Goal: Answer question/provide support: Share knowledge or assist other users

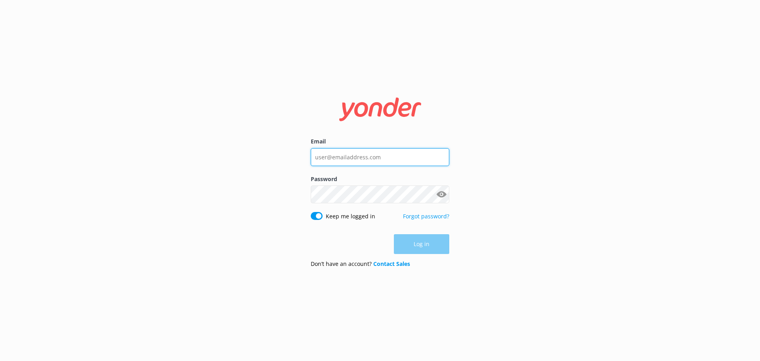
click at [349, 158] on input "Email" at bounding box center [380, 157] width 139 height 18
type input "[PERSON_NAME][EMAIL_ADDRESS][DOMAIN_NAME]"
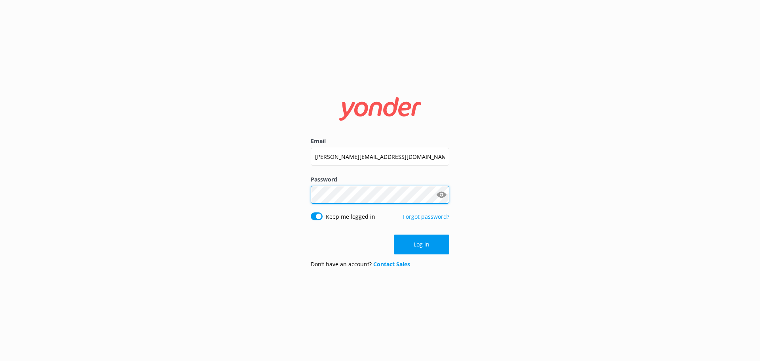
click button "Log in" at bounding box center [421, 244] width 55 height 20
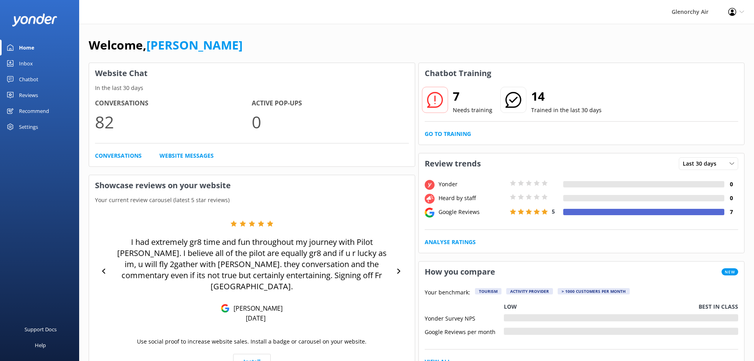
click at [19, 63] on link "Inbox" at bounding box center [39, 63] width 79 height 16
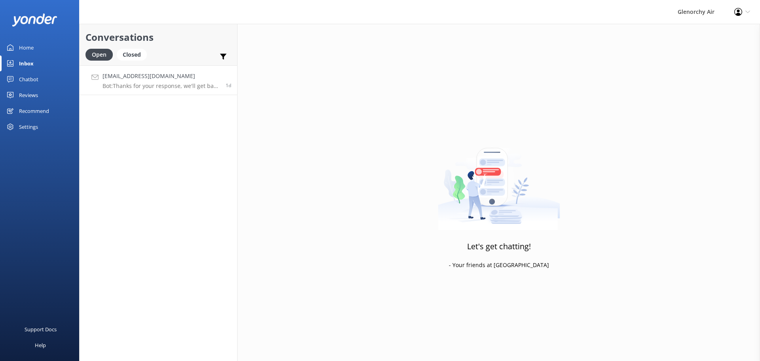
click at [156, 84] on p "Bot: Thanks for your response, we'll get back to you as soon as we can during o…" at bounding box center [161, 85] width 117 height 7
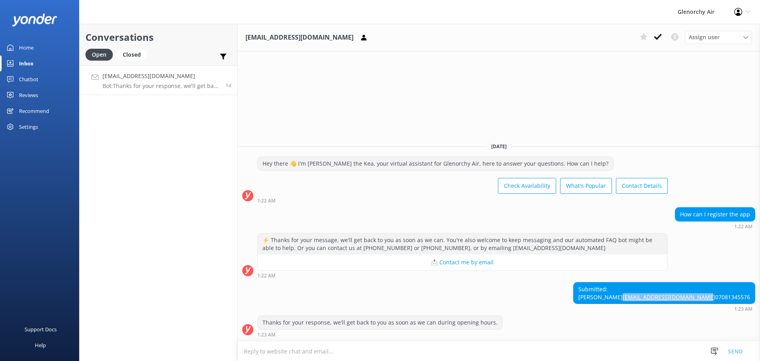
drag, startPoint x: 752, startPoint y: 289, endPoint x: 671, endPoint y: 289, distance: 80.7
click at [671, 289] on div "Submitted: [PERSON_NAME] [PERSON_NAME][EMAIL_ADDRESS][DOMAIN_NAME] 07081345576" at bounding box center [663, 292] width 181 height 21
copy link "[EMAIL_ADDRESS][DOMAIN_NAME]"
click at [293, 346] on textarea at bounding box center [498, 350] width 522 height 19
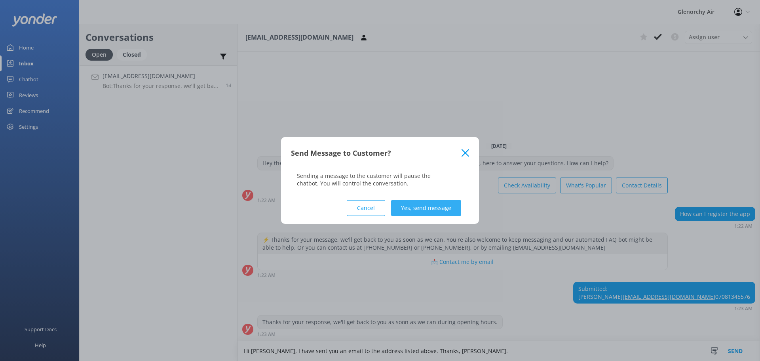
type textarea "Hi [PERSON_NAME], I have sent you an email to the address listed above. Thanks,…"
click at [418, 205] on button "Yes, send message" at bounding box center [426, 208] width 70 height 16
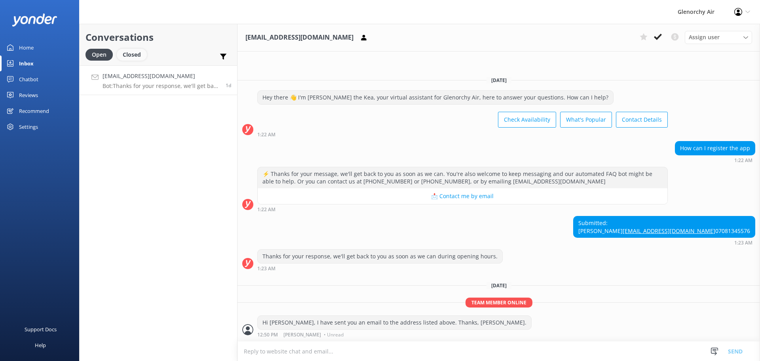
click at [124, 55] on div "Closed" at bounding box center [132, 55] width 30 height 12
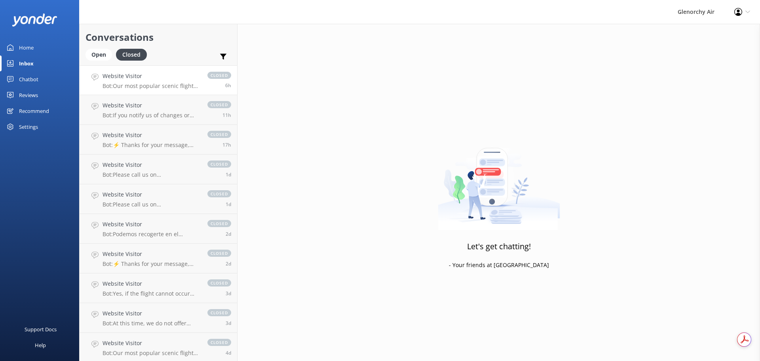
click at [150, 82] on div "Website Visitor Bot: Our most popular scenic flights include: - Milford Sound F…" at bounding box center [151, 80] width 97 height 17
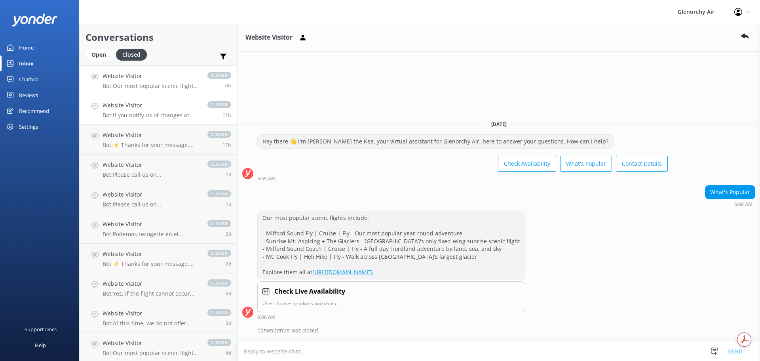
click at [163, 120] on link "Website Visitor Bot: If you notify us of changes or cancellations more than 24 …" at bounding box center [159, 110] width 158 height 30
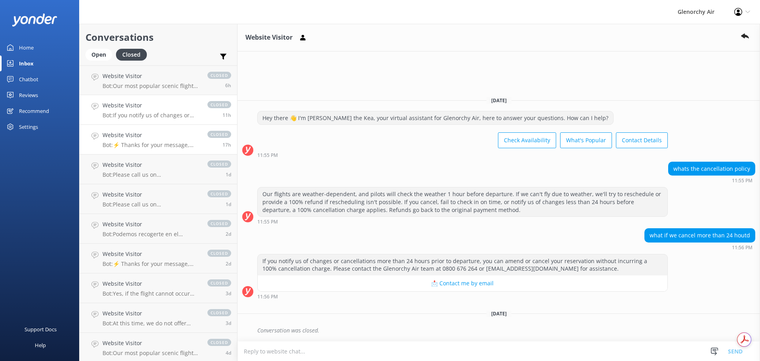
click at [153, 145] on p "Bot: ⚡ Thanks for your message, we'll get back to you as soon as we can. You're…" at bounding box center [151, 144] width 97 height 7
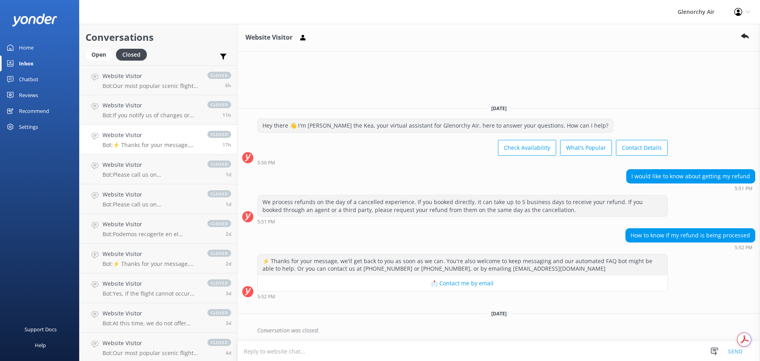
click at [359, 350] on textarea at bounding box center [498, 350] width 522 height 19
click at [422, 353] on textarea at bounding box center [498, 350] width 522 height 19
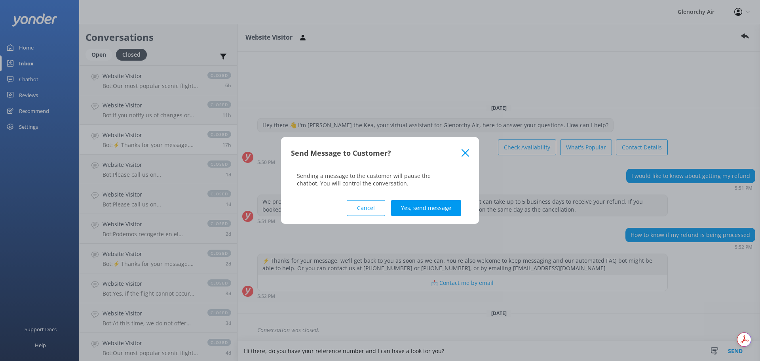
click at [463, 151] on icon at bounding box center [465, 153] width 8 height 8
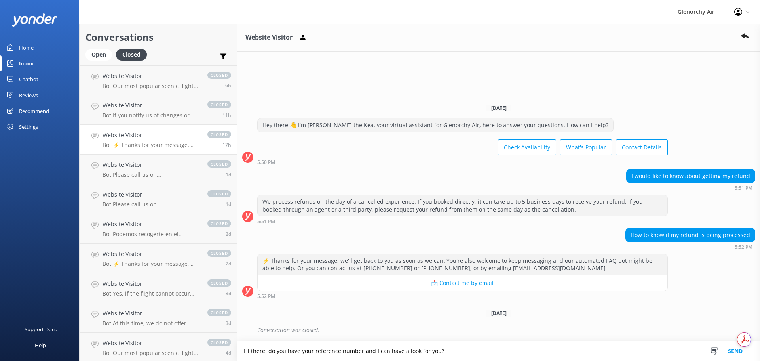
click at [358, 350] on textarea "Hi there, do you have your reference number and I can have a look for you?" at bounding box center [498, 351] width 522 height 20
click at [361, 351] on textarea "Hi there, do you have your reference number and I can have a look for you?" at bounding box center [498, 351] width 522 height 20
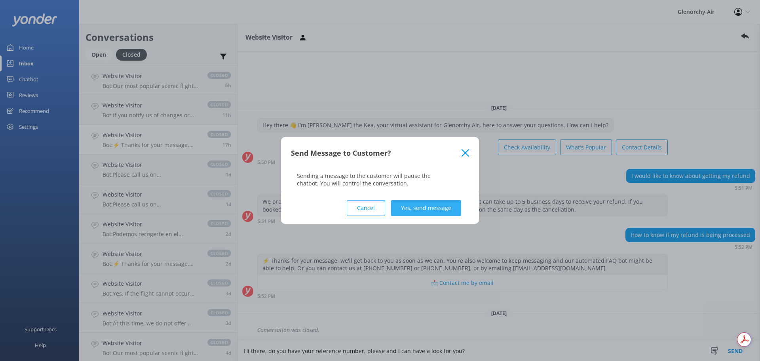
type textarea "Hi there, do you have your reference number, please and I can have a look for y…"
click at [402, 203] on button "Yes, send message" at bounding box center [426, 208] width 70 height 16
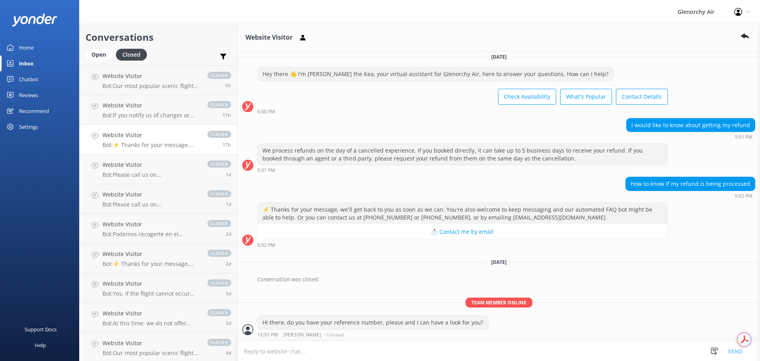
scroll to position [0, 0]
click at [150, 154] on link "Website Visitor Bot: ⚡ Thanks for your message, we'll get back to you as soon a…" at bounding box center [159, 140] width 158 height 30
click at [152, 177] on p "Bot: Please call us on [PHONE_NUMBER] hour before your scheduled flight time on…" at bounding box center [151, 174] width 97 height 7
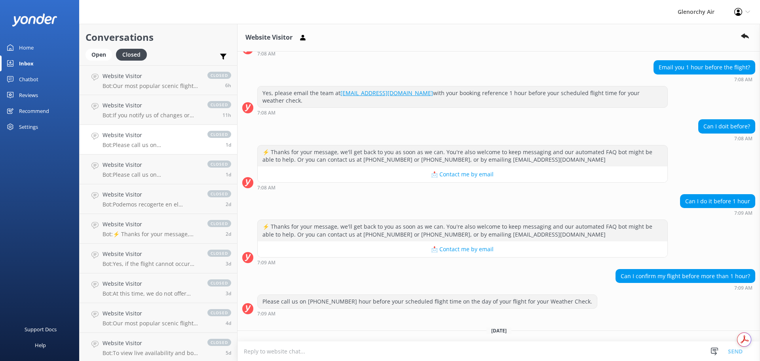
scroll to position [1353, 0]
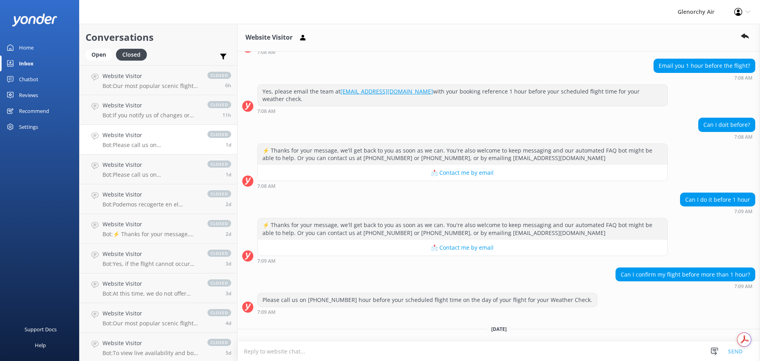
click at [335, 350] on textarea at bounding box center [498, 350] width 522 height 19
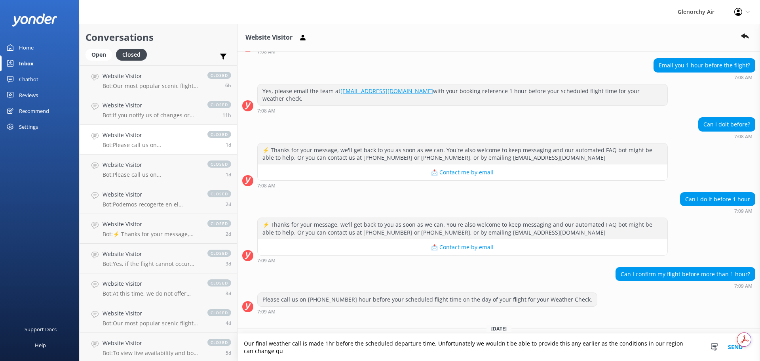
scroll to position [1361, 0]
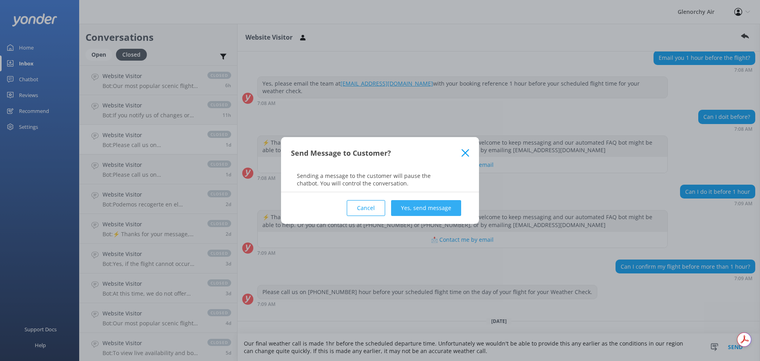
type textarea "Our final weather call is made 1hr before the scheduled departure time. Unfortu…"
click at [408, 206] on button "Yes, send message" at bounding box center [426, 208] width 70 height 16
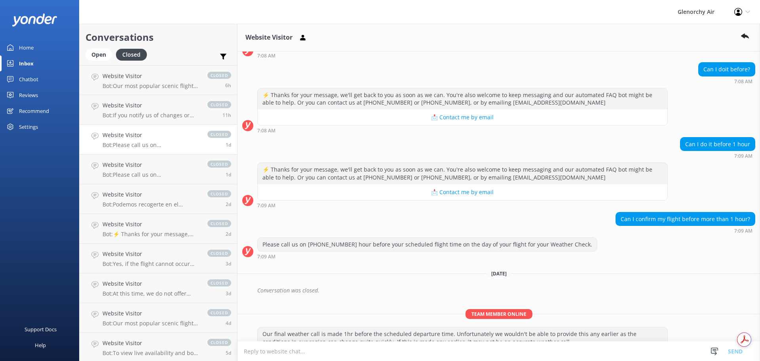
scroll to position [1412, 0]
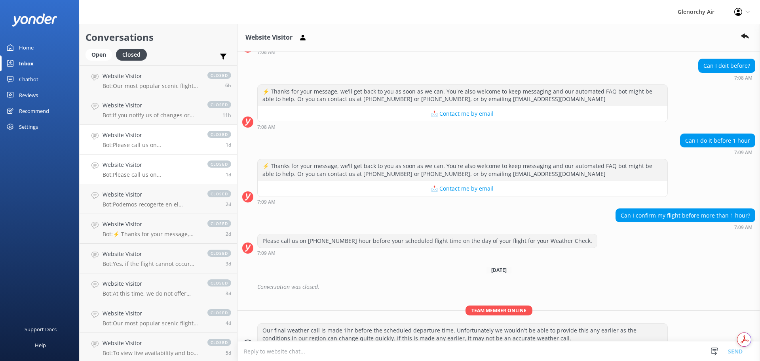
click at [161, 167] on h4 "Website Visitor" at bounding box center [151, 164] width 97 height 9
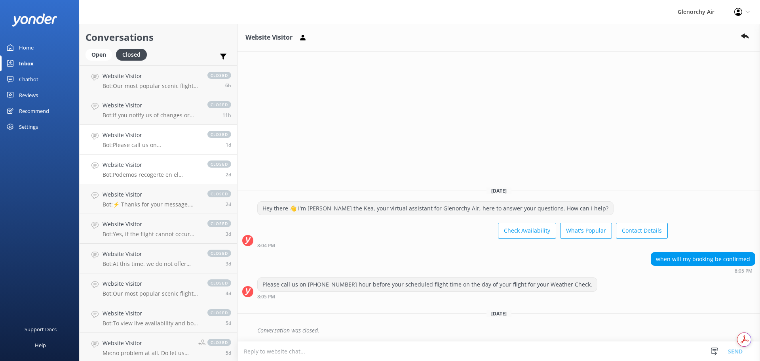
click at [135, 181] on link "Website Visitor Bot: Podemos recogerte en el [PERSON_NAME][GEOGRAPHIC_DATA], qu…" at bounding box center [159, 169] width 158 height 30
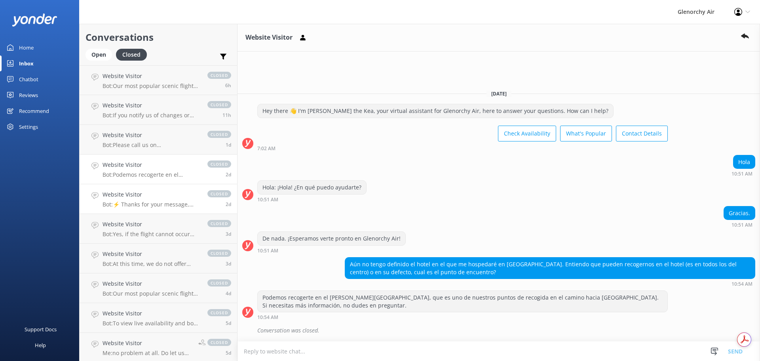
click at [138, 200] on div "Website Visitor Bot: ⚡ Thanks for your message, we'll get back to you as soon a…" at bounding box center [151, 198] width 97 height 17
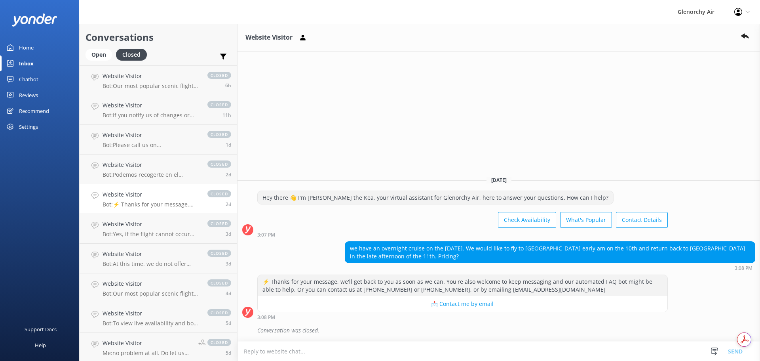
click at [31, 45] on div "Home" at bounding box center [26, 48] width 15 height 16
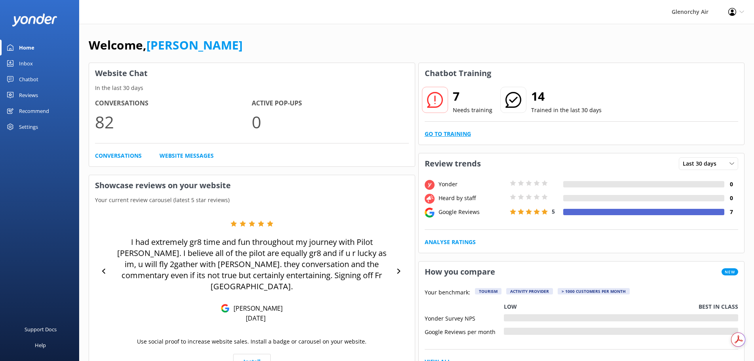
click at [451, 133] on link "Go to Training" at bounding box center [448, 133] width 46 height 9
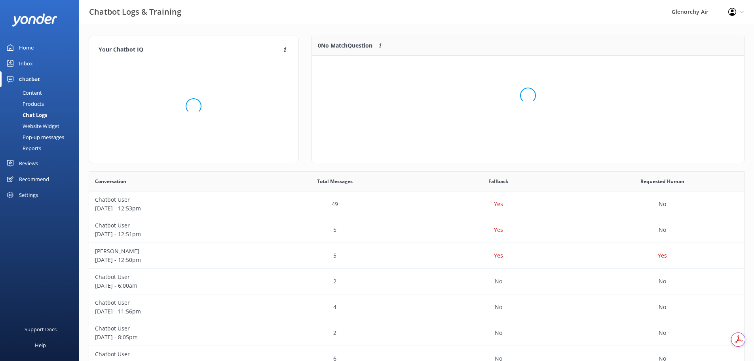
scroll to position [6, 6]
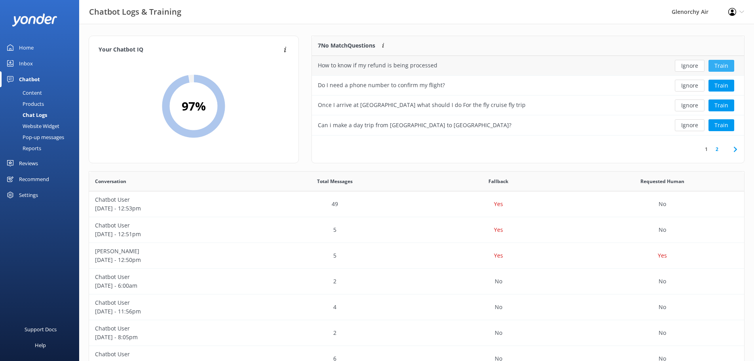
click at [723, 64] on button "Train" at bounding box center [721, 66] width 26 height 12
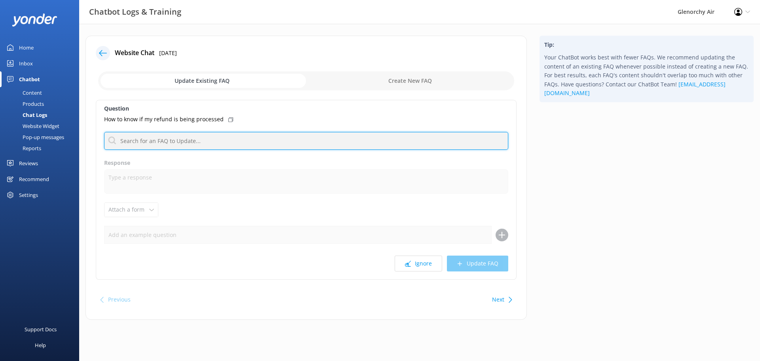
click at [163, 144] on input "text" at bounding box center [306, 141] width 404 height 18
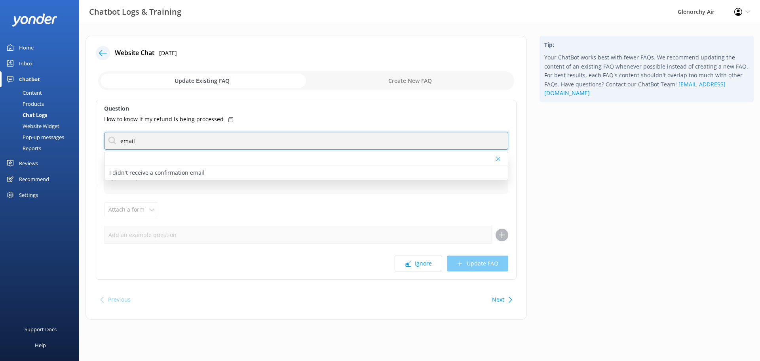
drag, startPoint x: 148, startPoint y: 137, endPoint x: 78, endPoint y: 135, distance: 70.5
click at [72, 135] on div "Chatbot Logs & Training Glenorchy Air Profile Settings Logout Home Inbox Chatbo…" at bounding box center [380, 183] width 760 height 319
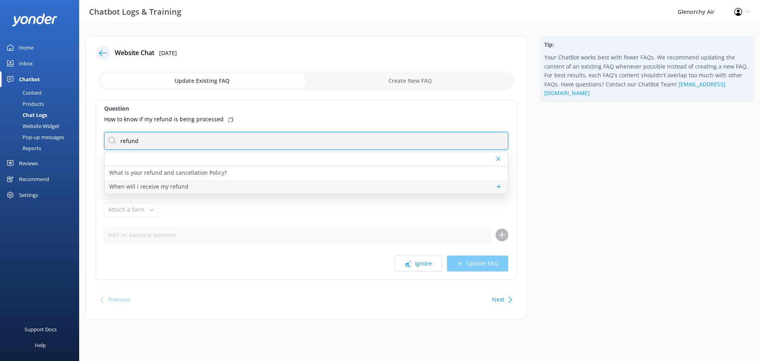
type input "refund"
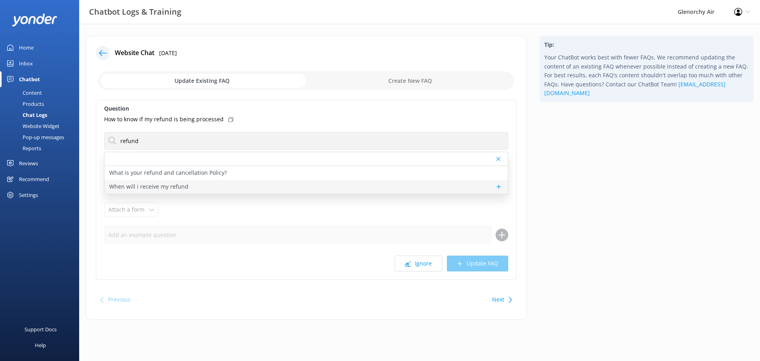
click at [186, 184] on div "When will i receive my refund" at bounding box center [305, 187] width 403 height 14
type textarea "We process refunds on the day of a cancelled experience. If you have booked dir…"
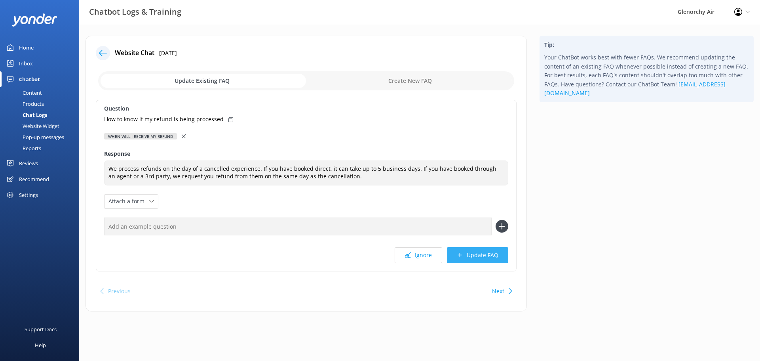
click at [494, 255] on button "Update FAQ" at bounding box center [477, 255] width 61 height 16
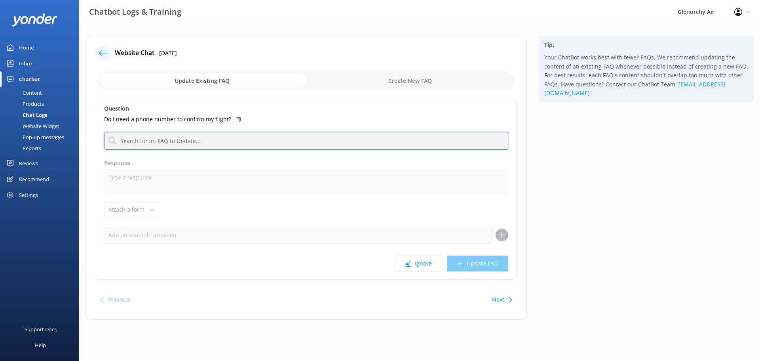
click at [179, 146] on input "text" at bounding box center [306, 141] width 404 height 18
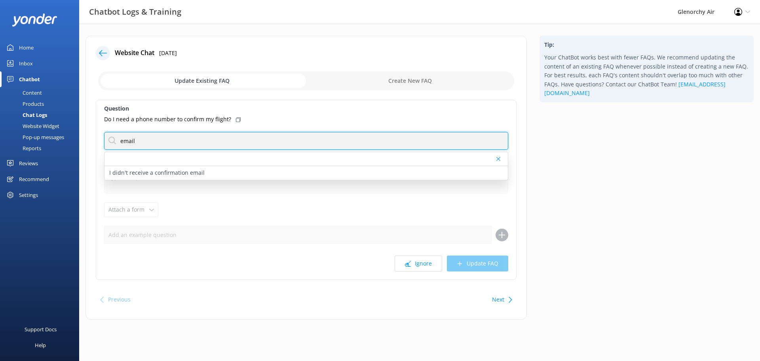
drag, startPoint x: 77, startPoint y: 131, endPoint x: 18, endPoint y: 130, distance: 59.4
click at [18, 130] on div "Chatbot Logs & Training Glenorchy Air Profile Settings Logout Home Inbox Chatbo…" at bounding box center [380, 183] width 760 height 319
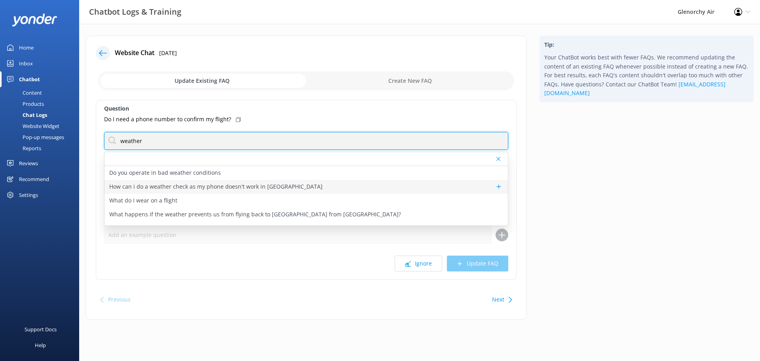
type input "weather"
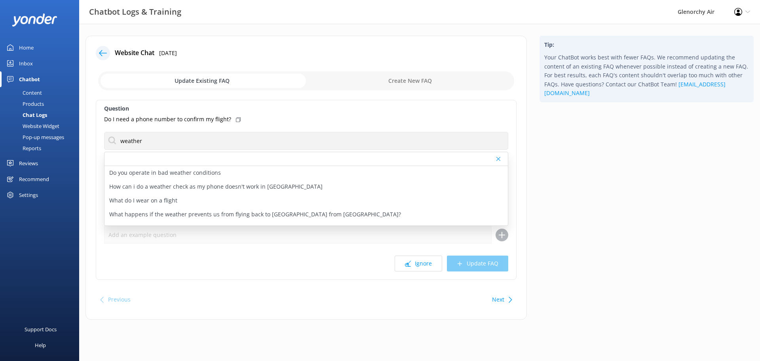
click at [213, 188] on p "How can i do a weather check as my phone doesn't work in [GEOGRAPHIC_DATA]" at bounding box center [215, 186] width 213 height 9
type textarea "If you do not have a working phone, we can email your weather check. Please ema…"
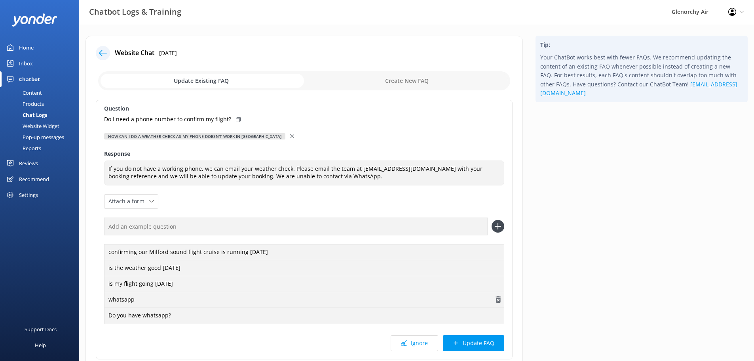
scroll to position [40, 0]
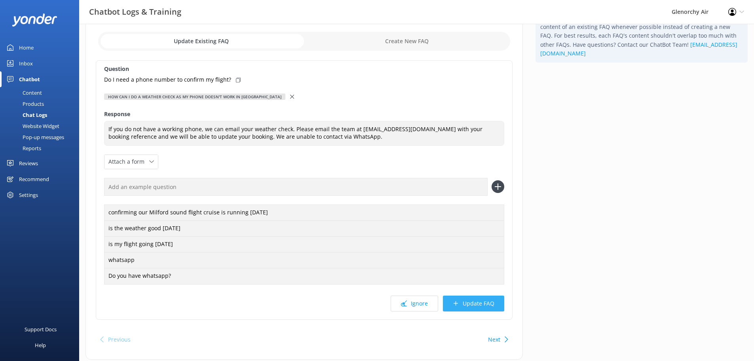
click at [467, 306] on button "Update FAQ" at bounding box center [473, 303] width 61 height 16
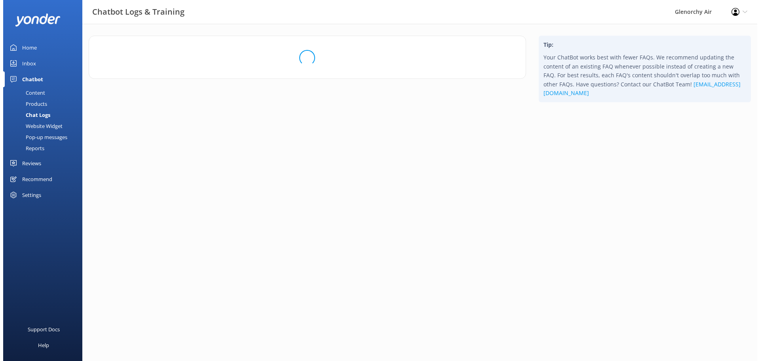
scroll to position [0, 0]
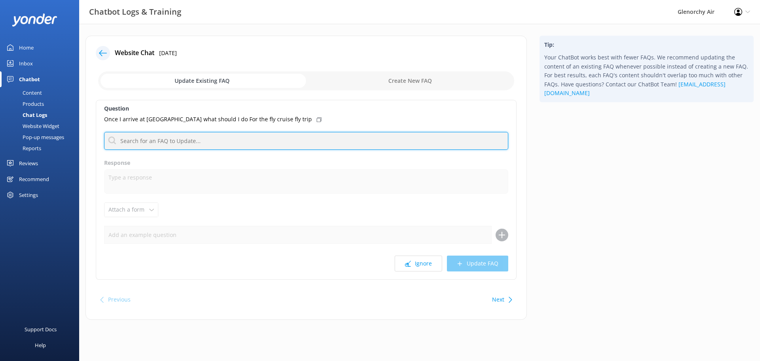
click at [222, 134] on input "text" at bounding box center [306, 141] width 404 height 18
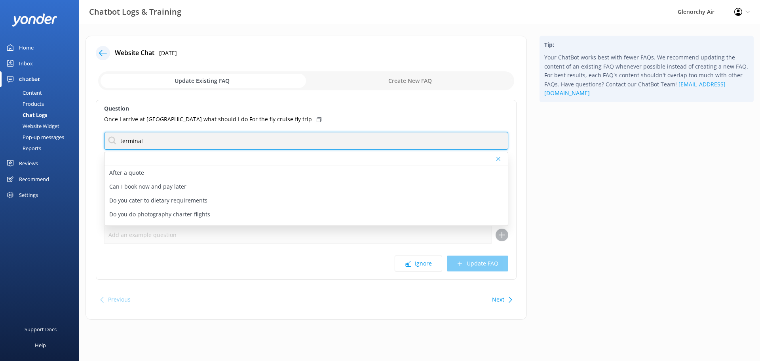
drag, startPoint x: 146, startPoint y: 144, endPoint x: -65, endPoint y: 135, distance: 210.8
click at [0, 135] on html "Chatbot Logs & Training Glenorchy Air Profile Settings Logout Home Inbox Chatbo…" at bounding box center [380, 180] width 760 height 361
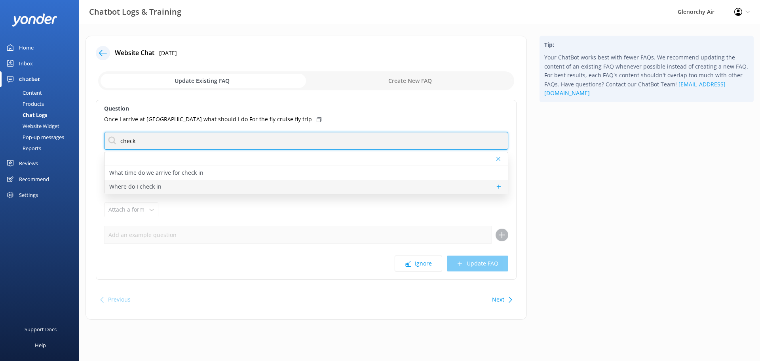
type input "check"
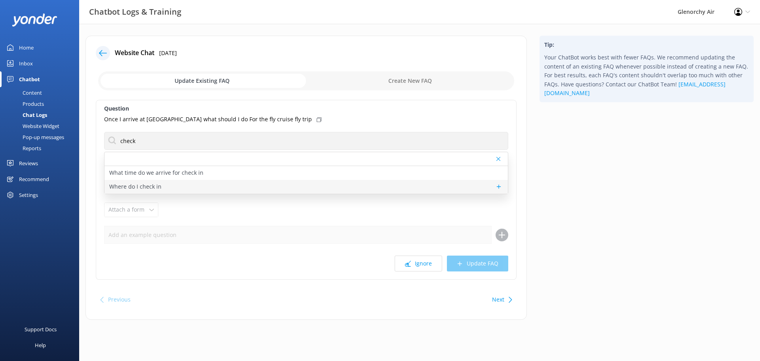
click at [128, 186] on p "Where do I check in" at bounding box center [135, 186] width 52 height 9
type textarea "We are based inside [GEOGRAPHIC_DATA], near the car hire desks & baggage reclai…"
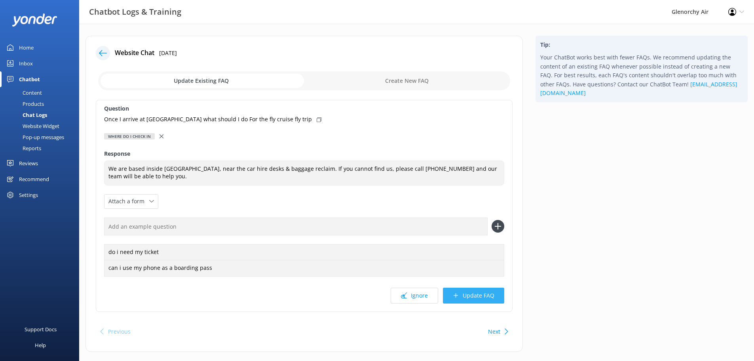
click at [466, 296] on button "Update FAQ" at bounding box center [473, 295] width 61 height 16
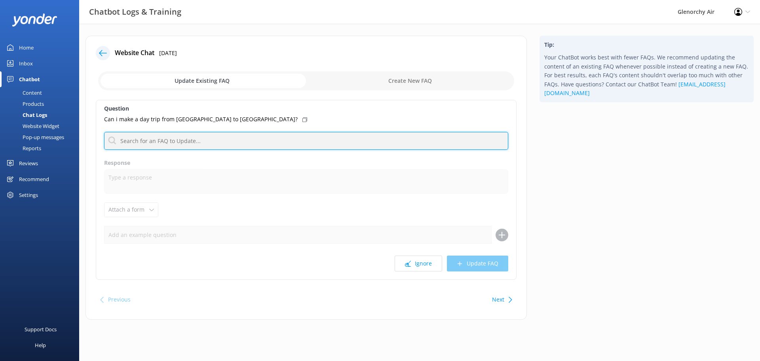
click at [165, 141] on input "text" at bounding box center [306, 141] width 404 height 18
type input "weather"
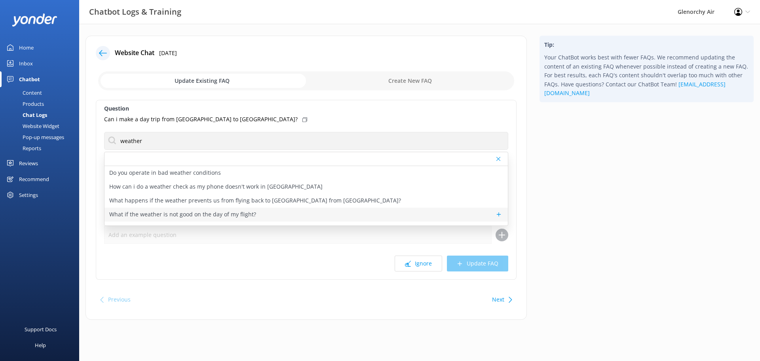
click at [196, 212] on p "What if the weather is not good on the day of my flight?" at bounding box center [182, 214] width 147 height 9
type textarea "Our pilots will always look at the forecast for the full duration of your trip …"
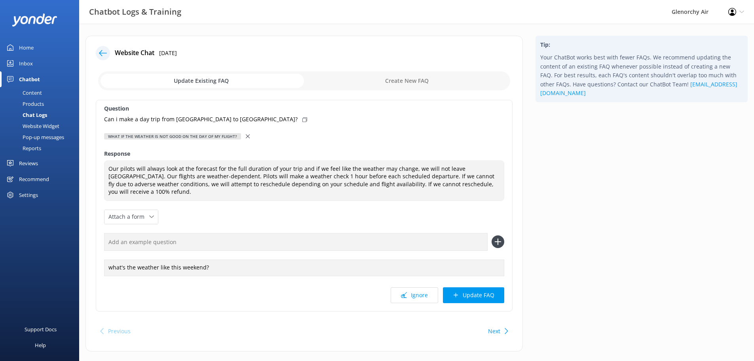
click at [240, 137] on div "What if the weather is not good on the day of my flight?" at bounding box center [304, 136] width 400 height 9
click at [241, 134] on div "What if the weather is not good on the day of my flight?" at bounding box center [304, 136] width 400 height 9
click at [246, 137] on use at bounding box center [248, 136] width 4 height 4
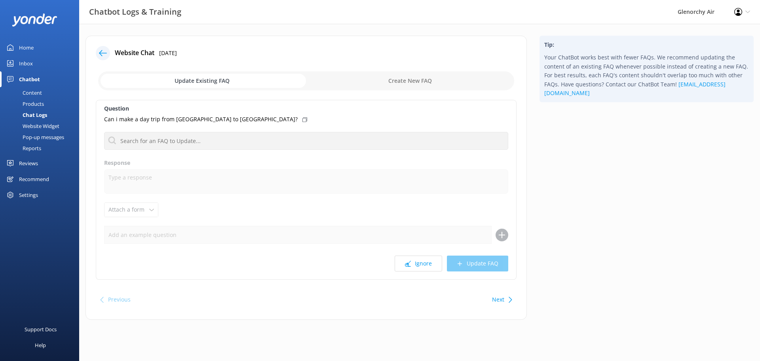
click at [398, 80] on input "checkbox" at bounding box center [306, 80] width 416 height 19
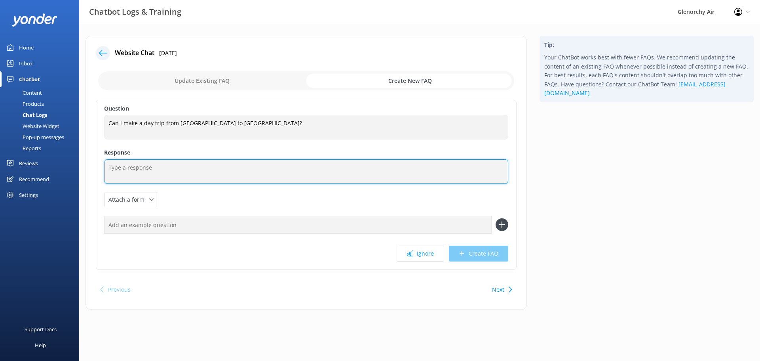
click at [162, 167] on textarea at bounding box center [306, 171] width 404 height 25
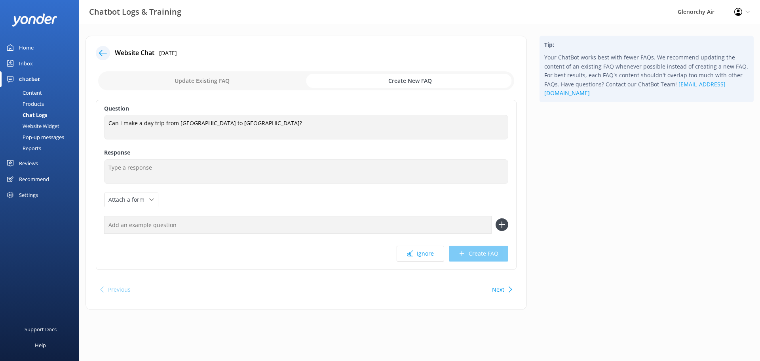
click at [249, 78] on input "checkbox" at bounding box center [306, 80] width 416 height 19
checkbox input "false"
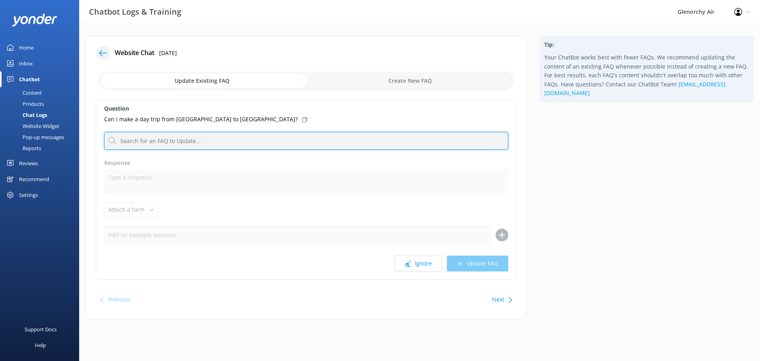
click at [170, 142] on input "text" at bounding box center [306, 141] width 404 height 18
type input "hours"
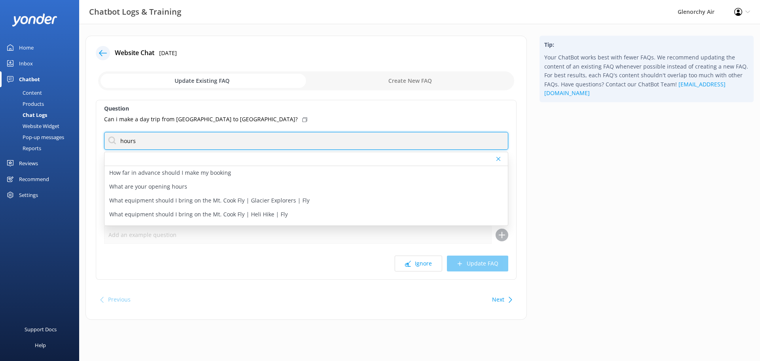
drag, startPoint x: 146, startPoint y: 141, endPoint x: 209, endPoint y: 129, distance: 63.8
click at [76, 129] on div "Chatbot Logs & Training Glenorchy Air Profile Settings Logout Home Inbox Chatbo…" at bounding box center [380, 183] width 760 height 319
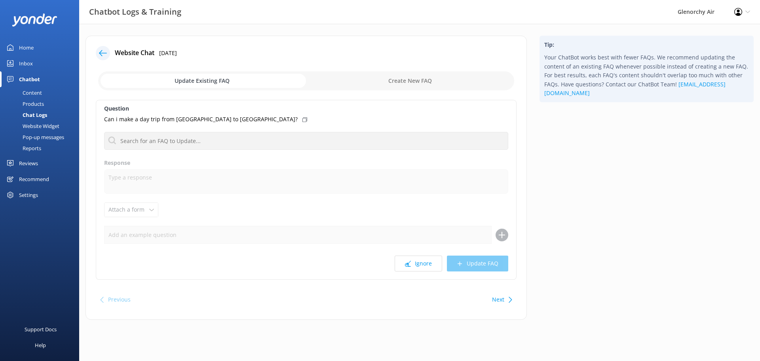
click at [444, 80] on input "checkbox" at bounding box center [306, 80] width 416 height 19
checkbox input "true"
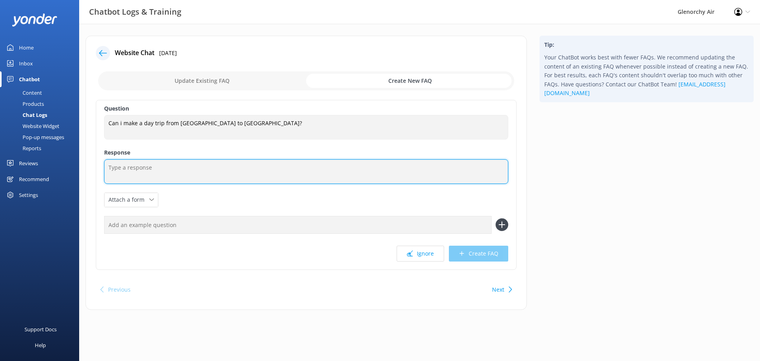
click at [222, 173] on textarea at bounding box center [306, 171] width 404 height 25
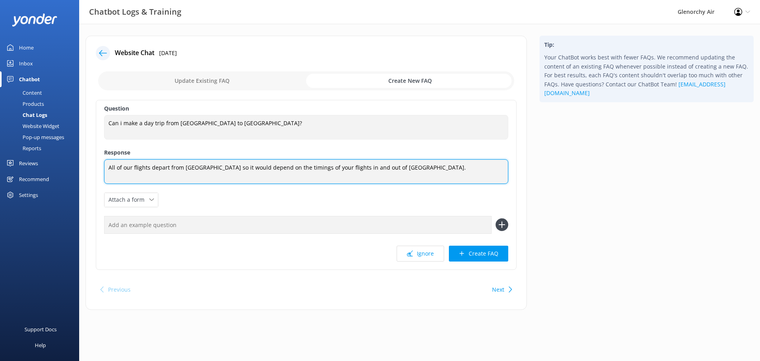
click at [344, 170] on textarea "All of our flights depart from [GEOGRAPHIC_DATA] so it would depend on the timi…" at bounding box center [306, 171] width 404 height 25
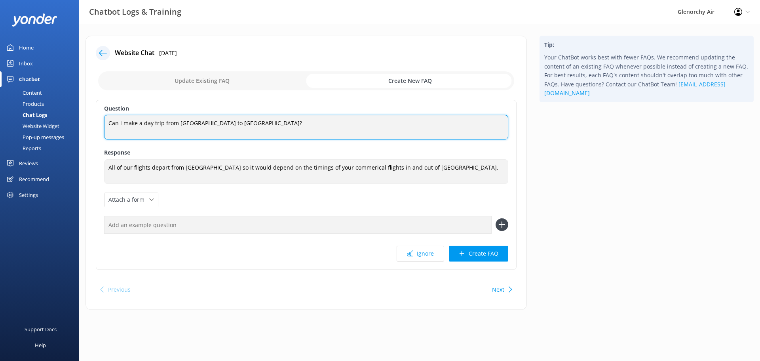
click at [404, 121] on textarea "Can i make a day trip from [GEOGRAPHIC_DATA] to [GEOGRAPHIC_DATA]?" at bounding box center [306, 127] width 404 height 25
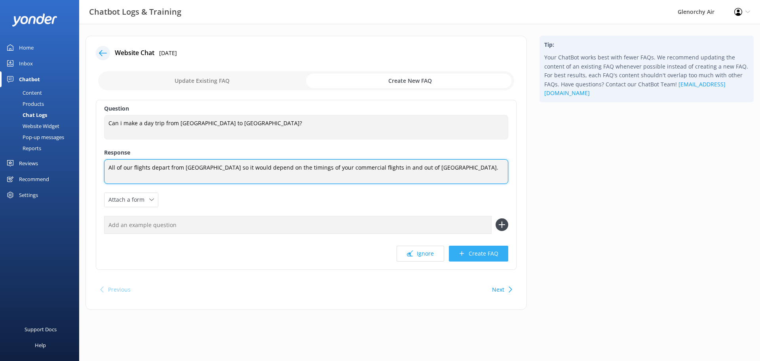
type textarea "All of our flights depart from [GEOGRAPHIC_DATA] so it would depend on the timi…"
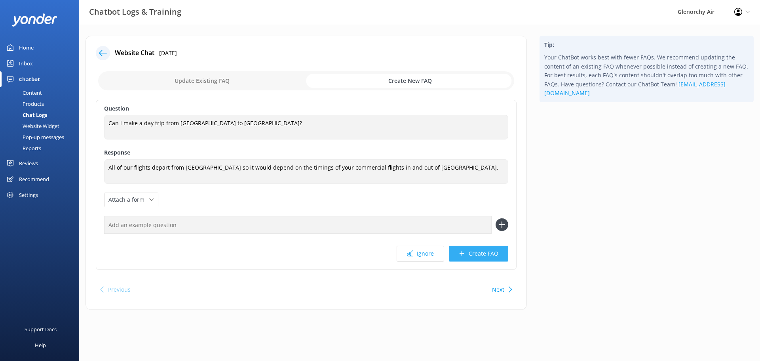
click at [475, 253] on button "Create FAQ" at bounding box center [478, 253] width 59 height 16
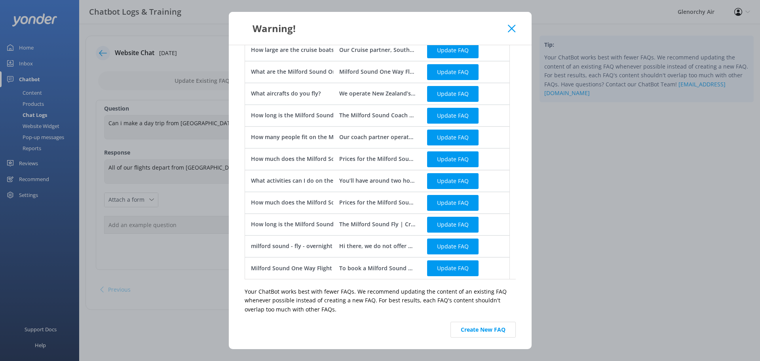
scroll to position [319, 0]
click at [492, 331] on button "Create New FAQ" at bounding box center [482, 329] width 65 height 16
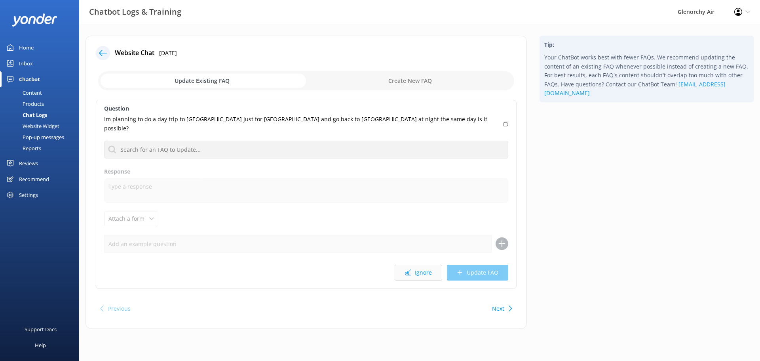
click at [423, 265] on button "Ignore" at bounding box center [418, 272] width 47 height 16
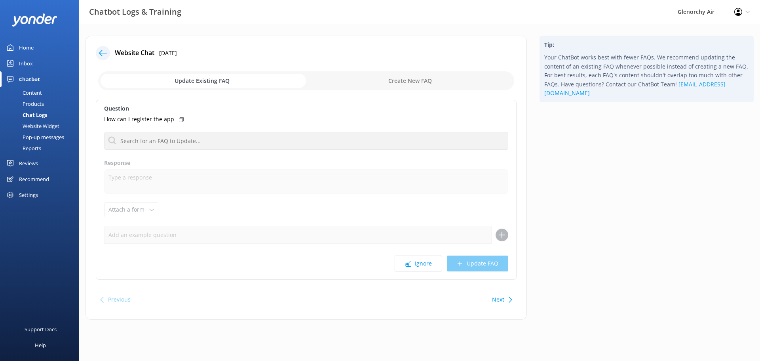
click at [114, 301] on div "Previous" at bounding box center [119, 299] width 23 height 16
click at [104, 295] on div "Previous" at bounding box center [116, 299] width 35 height 16
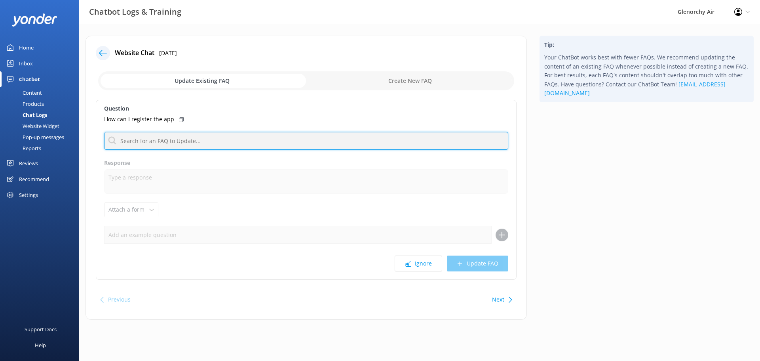
click at [169, 140] on input "text" at bounding box center [306, 141] width 404 height 18
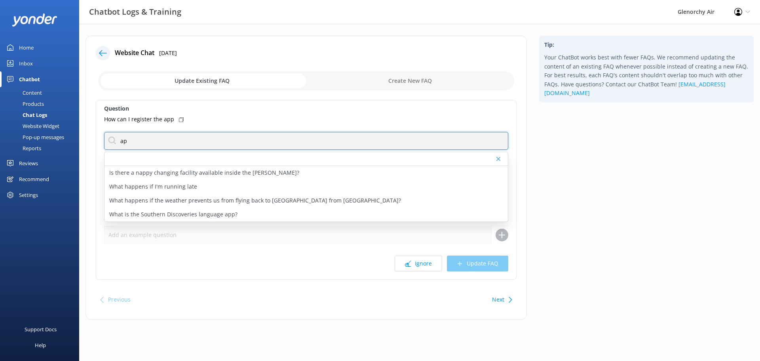
type input "a"
type input "app"
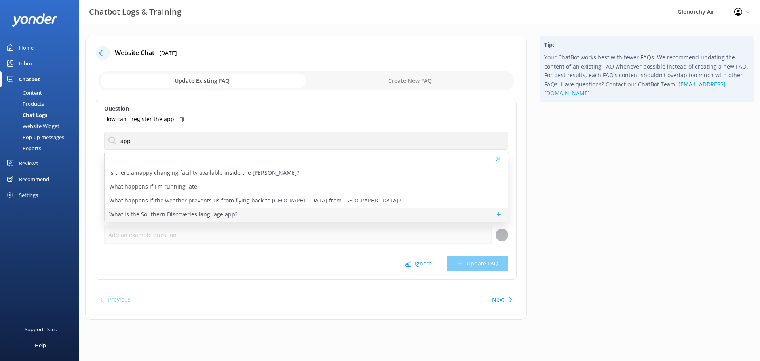
click at [199, 213] on p "What is the Southern Discoveries language app?" at bounding box center [173, 214] width 128 height 9
type textarea "The Southern Discoveries app provides GPS-triggered audio commentary during you…"
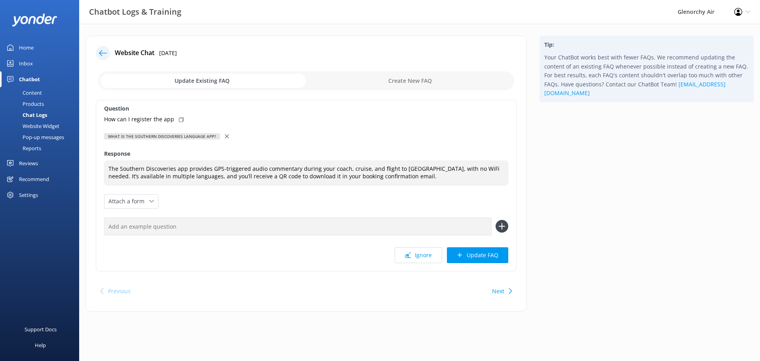
click at [226, 134] on div at bounding box center [228, 136] width 6 height 9
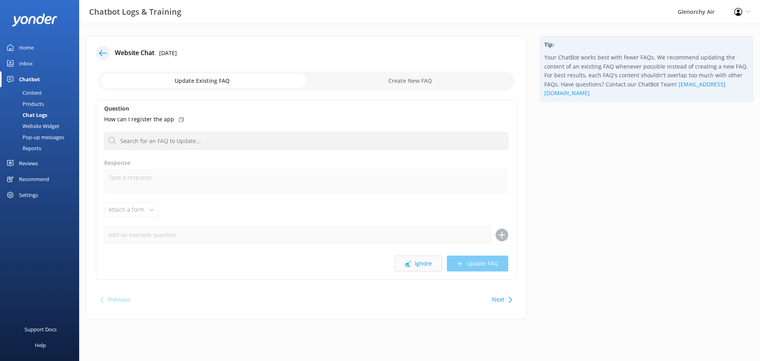
click at [423, 259] on button "Ignore" at bounding box center [418, 263] width 47 height 16
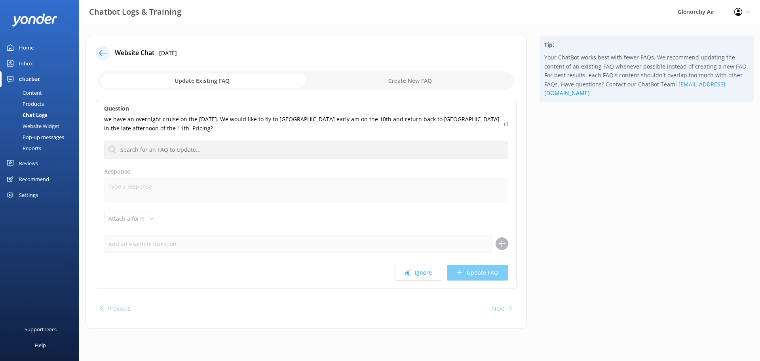
click at [170, 177] on div "Question we have an overnight cruise on the [DATE]. We would like to fly to [GE…" at bounding box center [306, 194] width 421 height 189
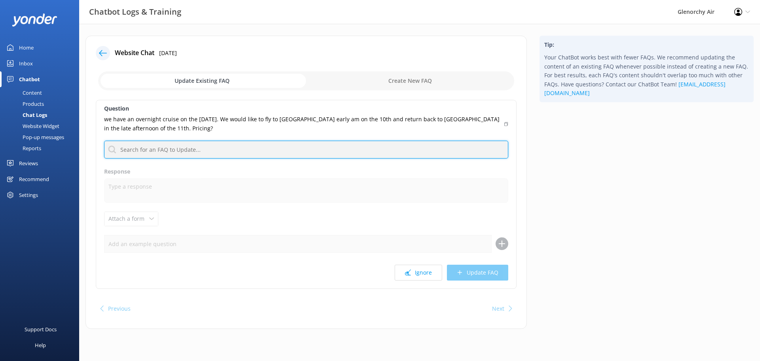
click at [146, 153] on input "text" at bounding box center [306, 150] width 404 height 18
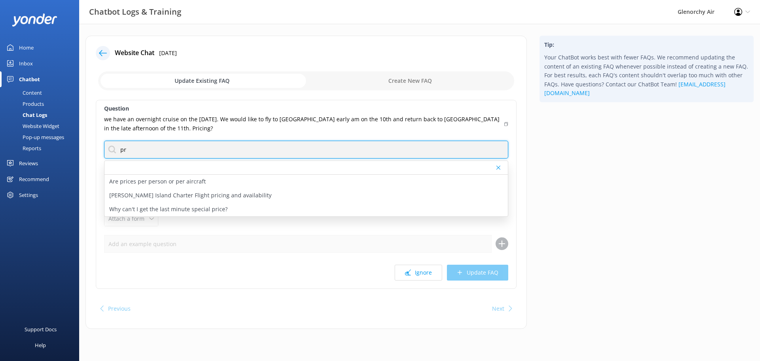
type input "p"
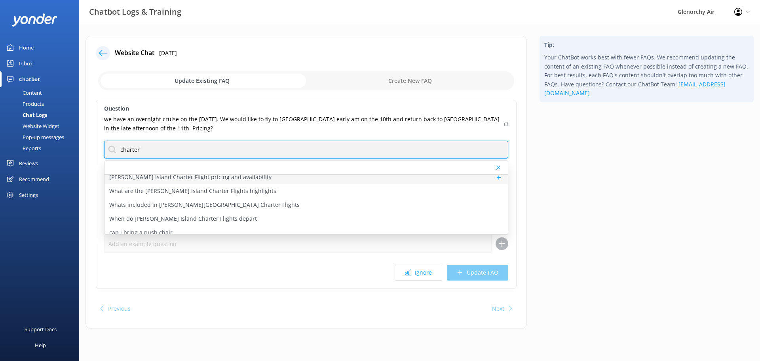
scroll to position [135, 0]
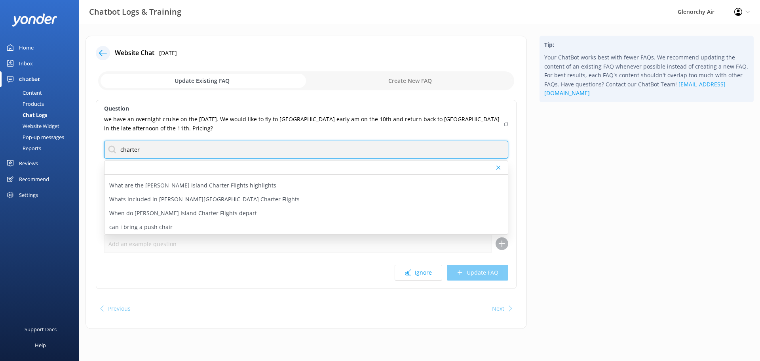
drag, startPoint x: 159, startPoint y: 146, endPoint x: 15, endPoint y: 135, distance: 143.7
click at [15, 135] on div "Chatbot Logs & Training Glenorchy Air Profile Settings Logout Home Inbox Chatbo…" at bounding box center [380, 188] width 760 height 328
type input "days"
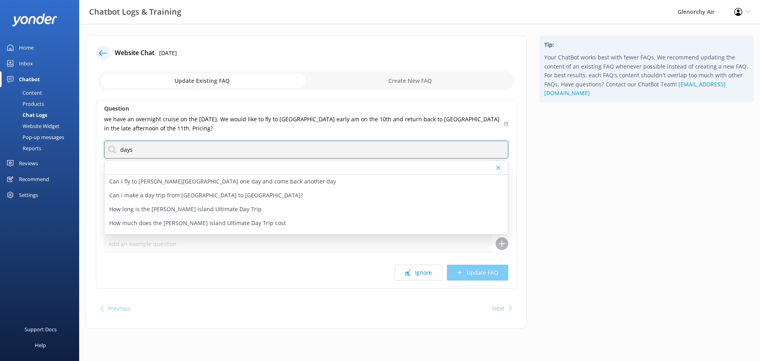
drag, startPoint x: 143, startPoint y: 153, endPoint x: 97, endPoint y: 148, distance: 46.5
click at [97, 148] on div "Question we have an overnight cruise on the [DATE]. We would like to fly to [GE…" at bounding box center [306, 194] width 421 height 189
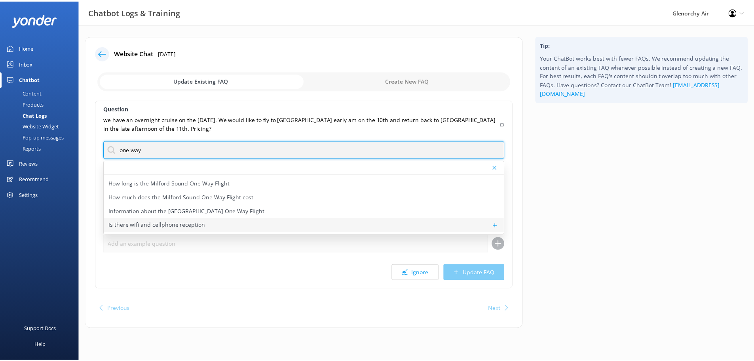
scroll to position [40, 0]
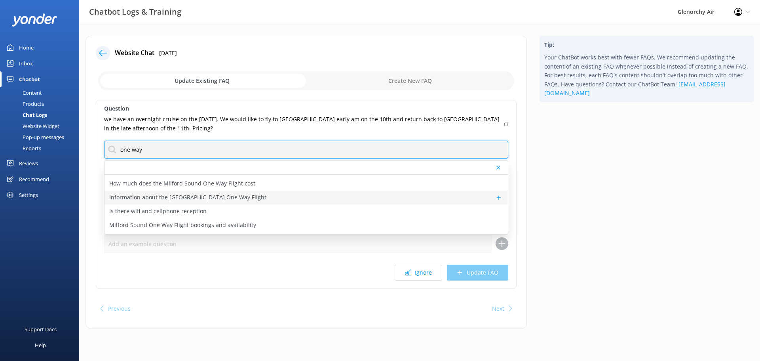
type input "one way"
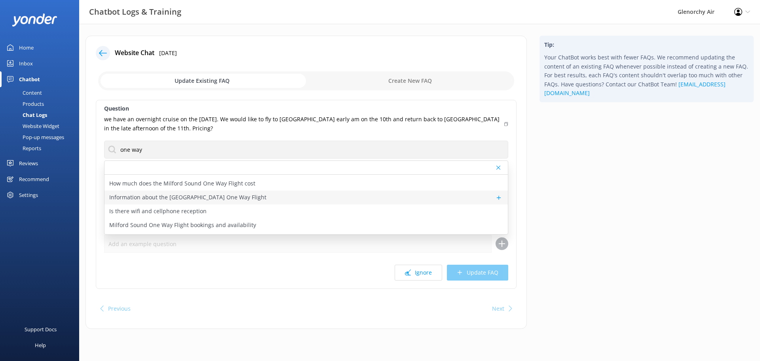
click at [183, 199] on p "Information about the [GEOGRAPHIC_DATA] One Way Flight" at bounding box center [187, 197] width 157 height 9
type textarea "Milford Sound One Way Flight is perfect if you're meeting up with friends, spen…"
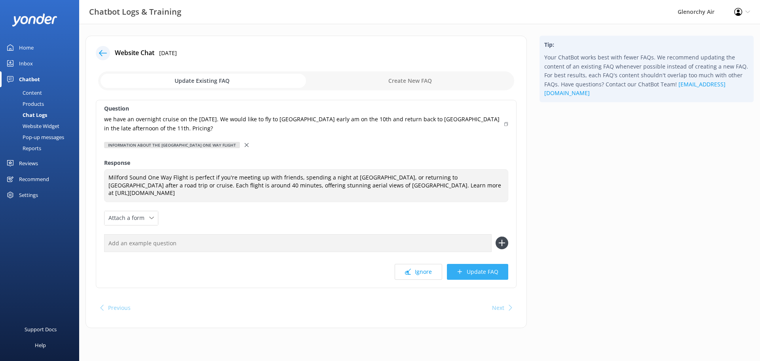
click at [480, 274] on button "Update FAQ" at bounding box center [477, 272] width 61 height 16
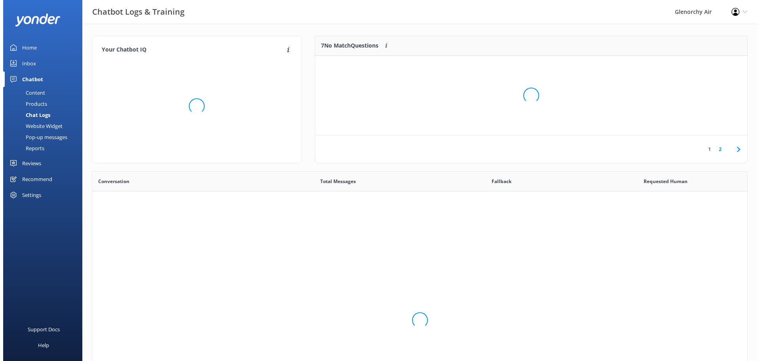
scroll to position [93, 426]
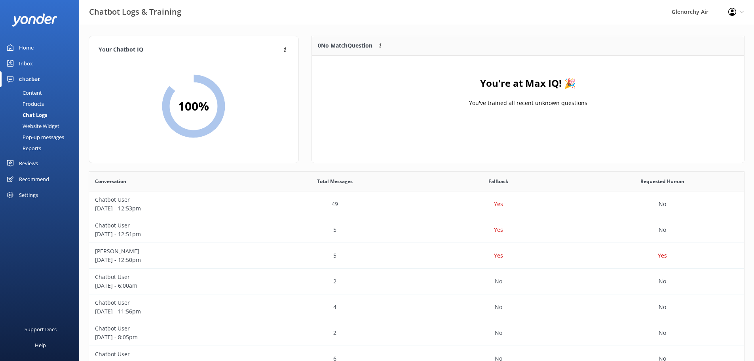
click at [31, 57] on div "Inbox" at bounding box center [26, 63] width 14 height 16
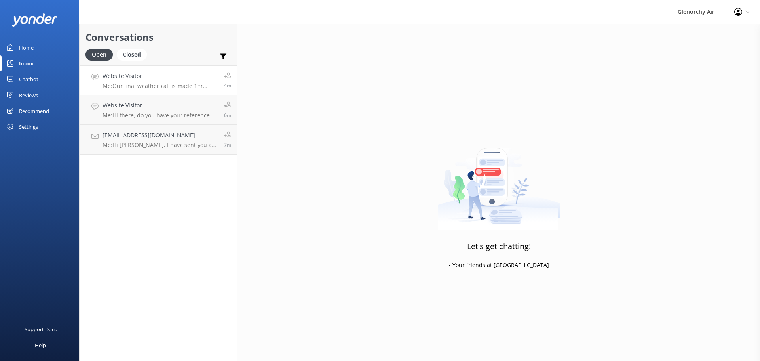
click at [122, 79] on h4 "Website Visitor" at bounding box center [161, 76] width 116 height 9
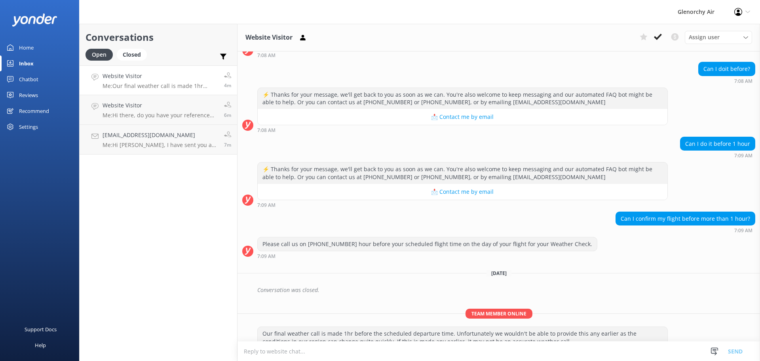
scroll to position [1412, 0]
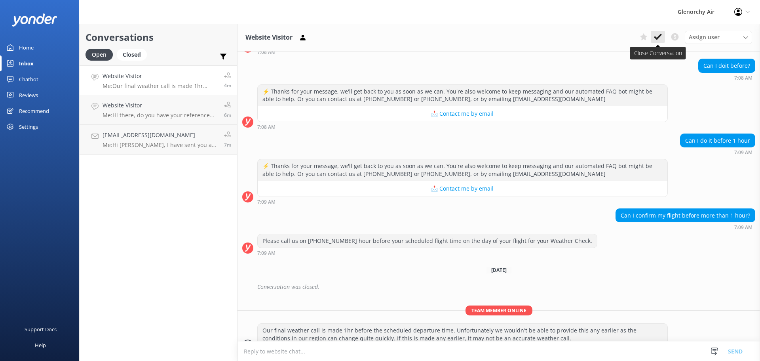
click at [658, 39] on use at bounding box center [658, 37] width 8 height 6
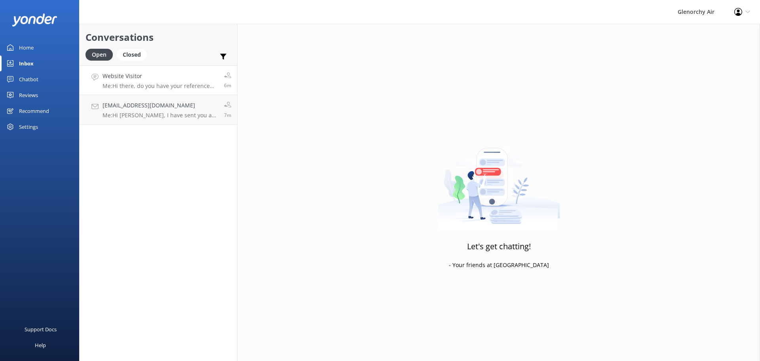
click at [133, 89] on link "Website Visitor Me: Hi there, do you have your reference number, please and I c…" at bounding box center [159, 80] width 158 height 30
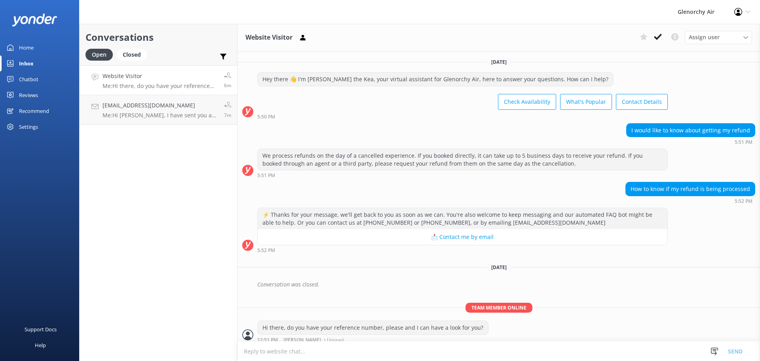
scroll to position [5, 0]
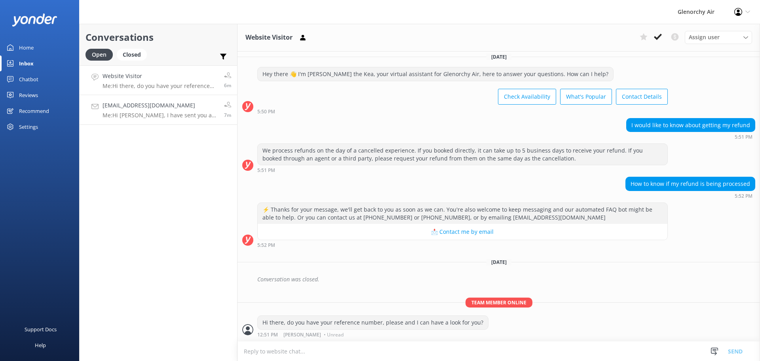
click at [110, 112] on p "Me: Hi [PERSON_NAME], I have sent you an email to the address listed above. Tha…" at bounding box center [161, 115] width 116 height 7
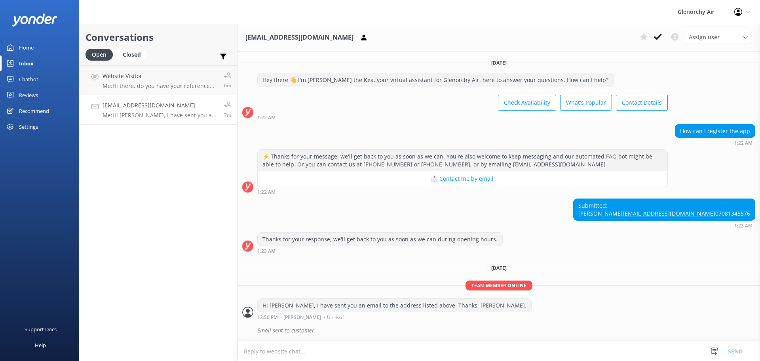
scroll to position [15, 0]
click at [660, 36] on use at bounding box center [658, 37] width 8 height 6
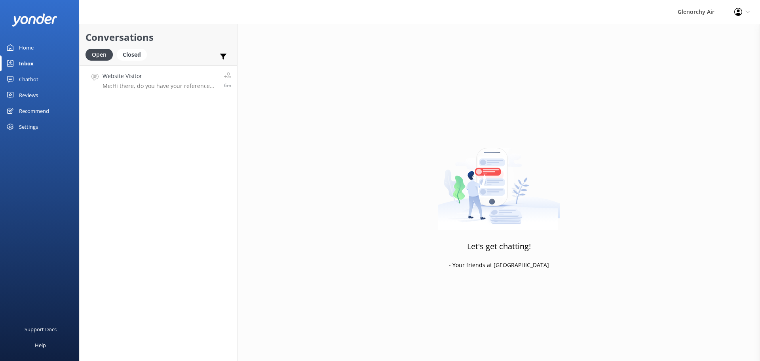
click at [180, 79] on h4 "Website Visitor" at bounding box center [161, 76] width 116 height 9
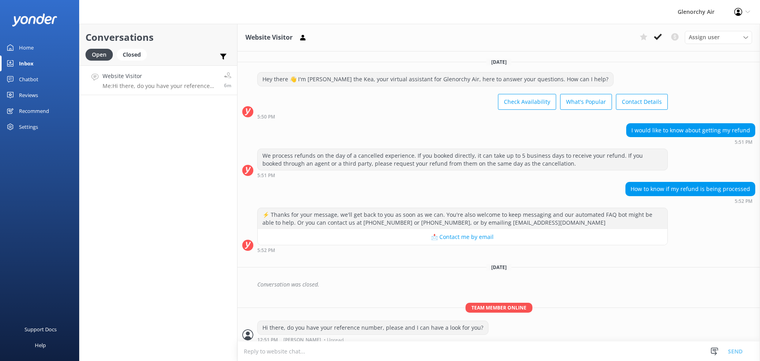
scroll to position [5, 0]
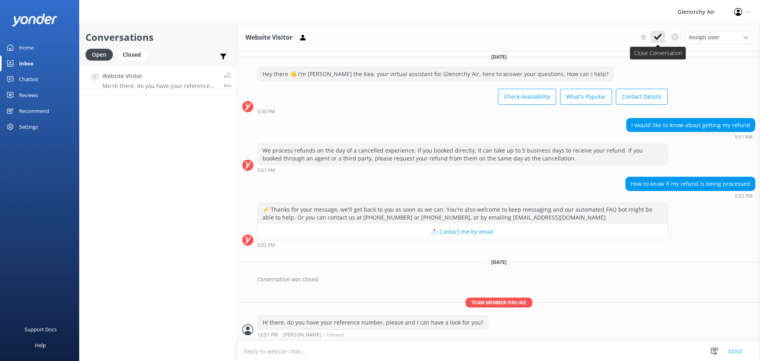
click at [655, 38] on use at bounding box center [658, 37] width 8 height 6
